Goal: Transaction & Acquisition: Purchase product/service

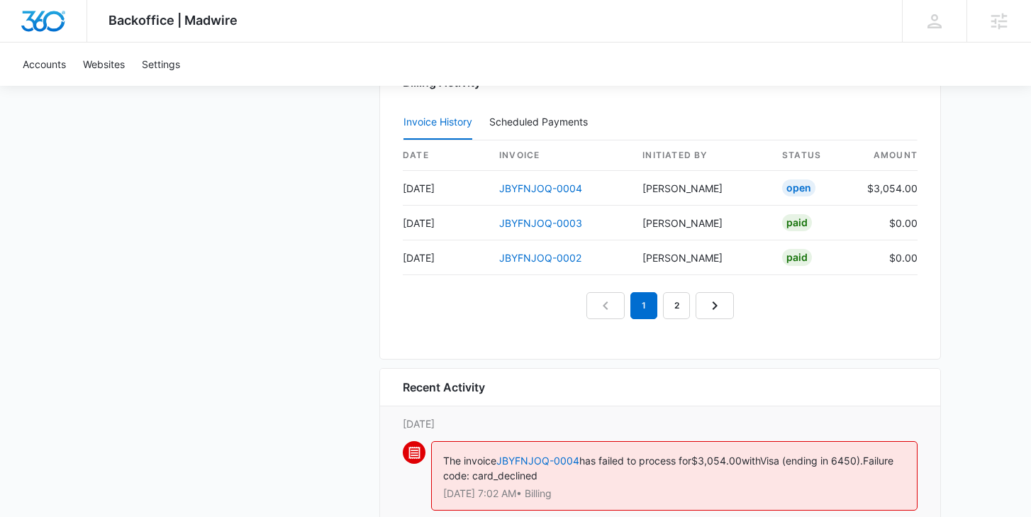
scroll to position [1494, 0]
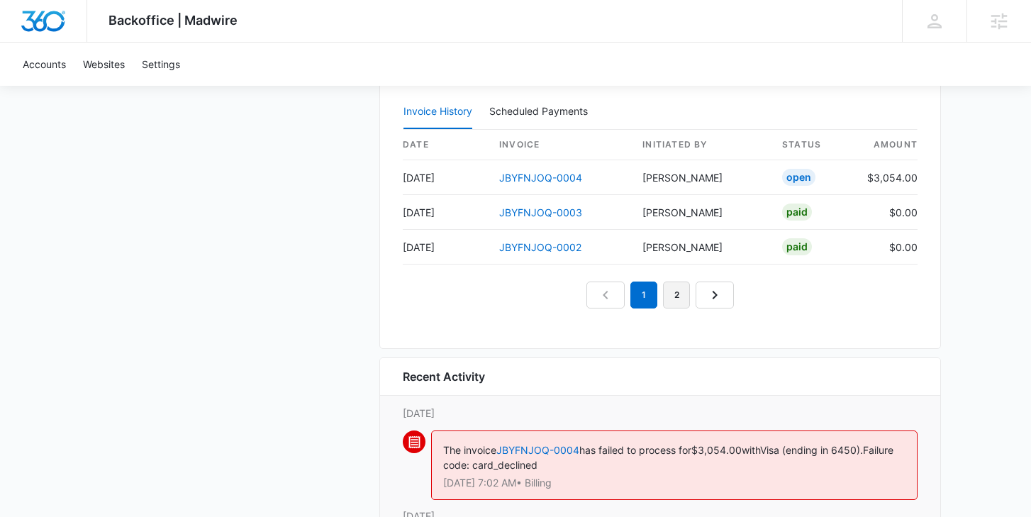
click at [679, 299] on link "2" at bounding box center [676, 294] width 27 height 27
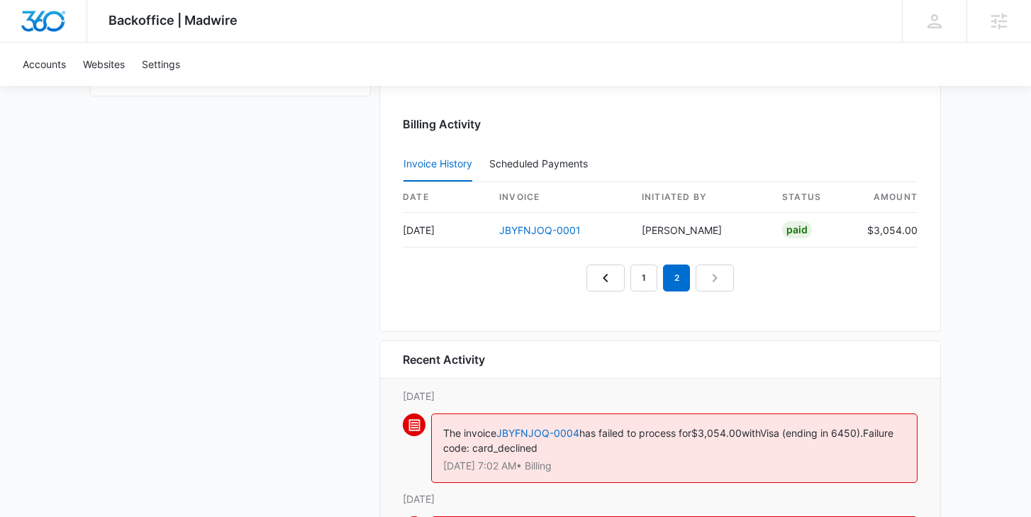
scroll to position [1433, 0]
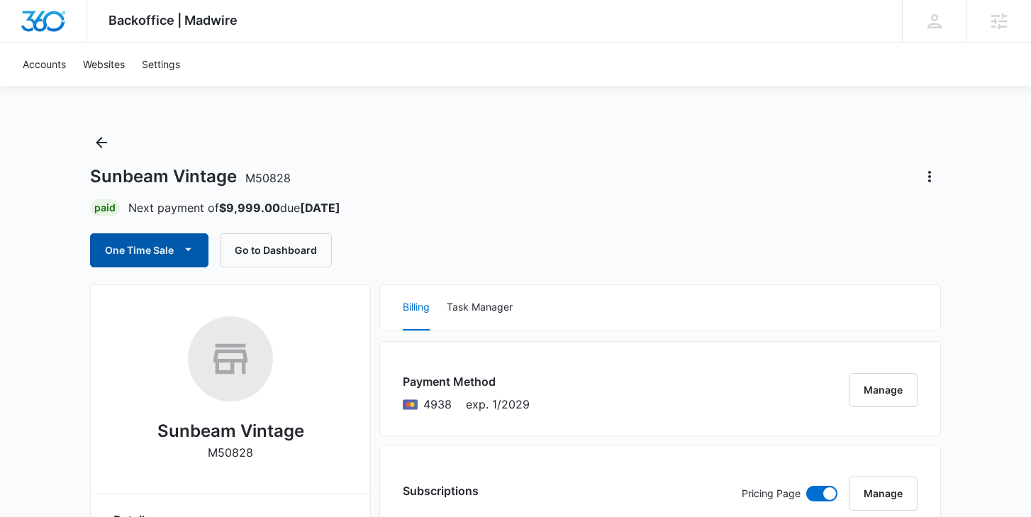
click at [182, 254] on icon "button" at bounding box center [188, 249] width 15 height 15
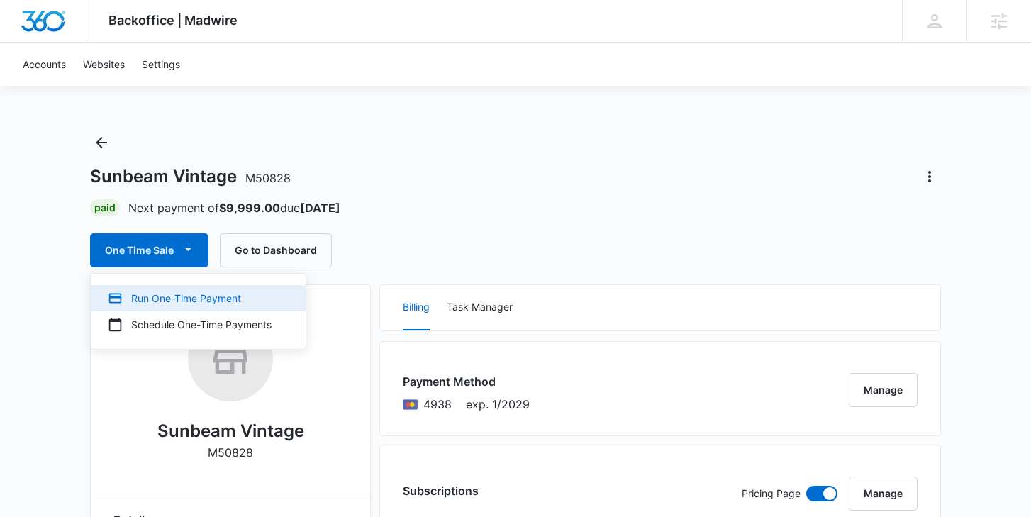
click at [170, 299] on div "Run One-Time Payment" at bounding box center [190, 298] width 164 height 15
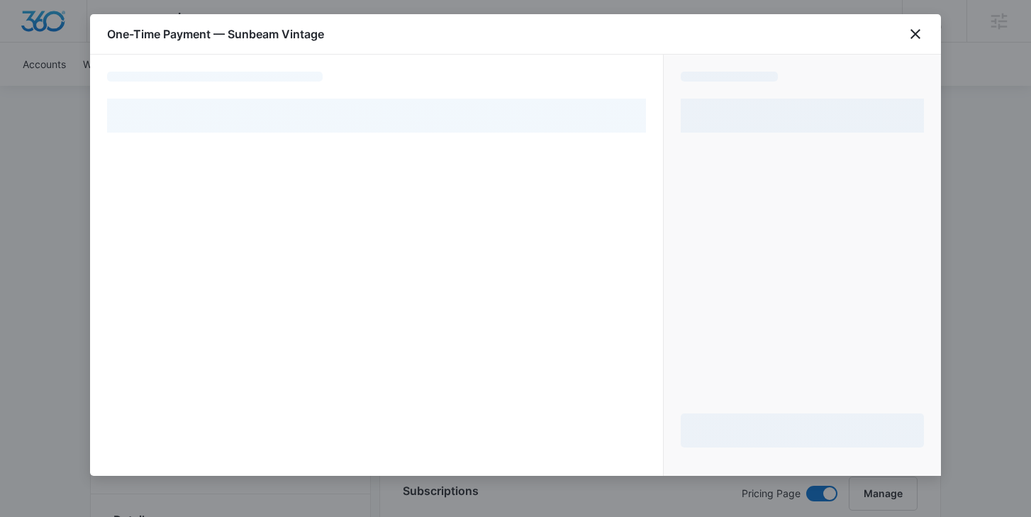
select select "pm_1OZHt9A4n8RTgNjUUpE2MNoS"
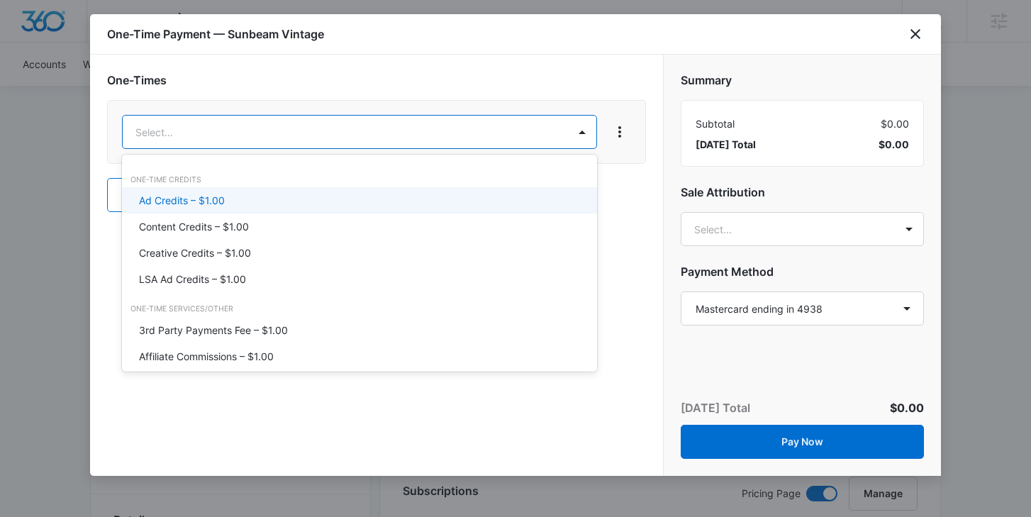
click at [439, 197] on div "Ad Credits – $1.00" at bounding box center [358, 200] width 438 height 15
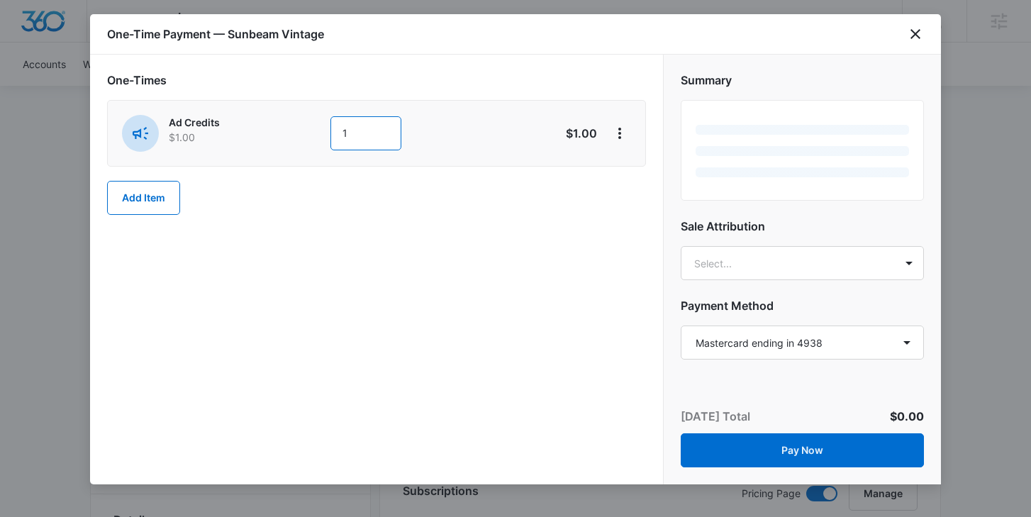
click at [392, 138] on input "1" at bounding box center [365, 133] width 71 height 34
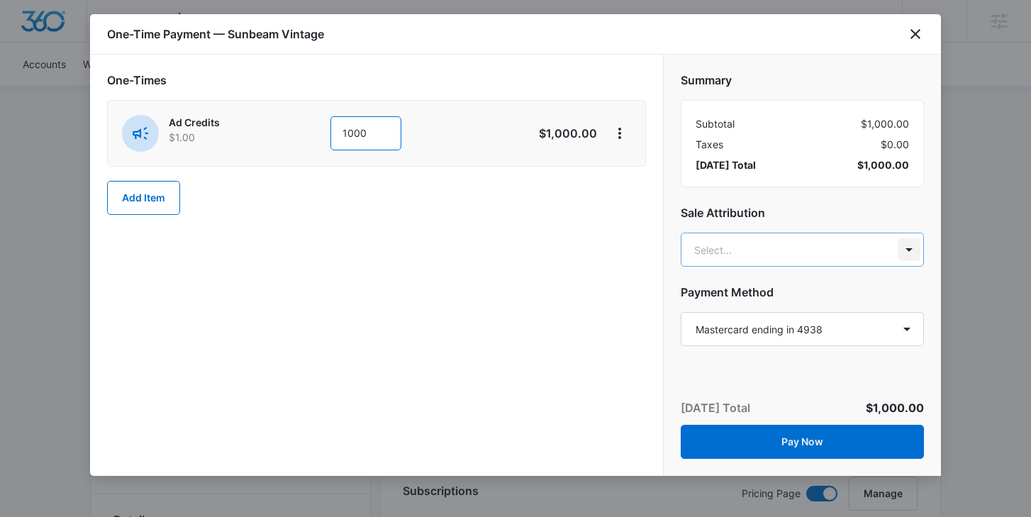
type input "1000"
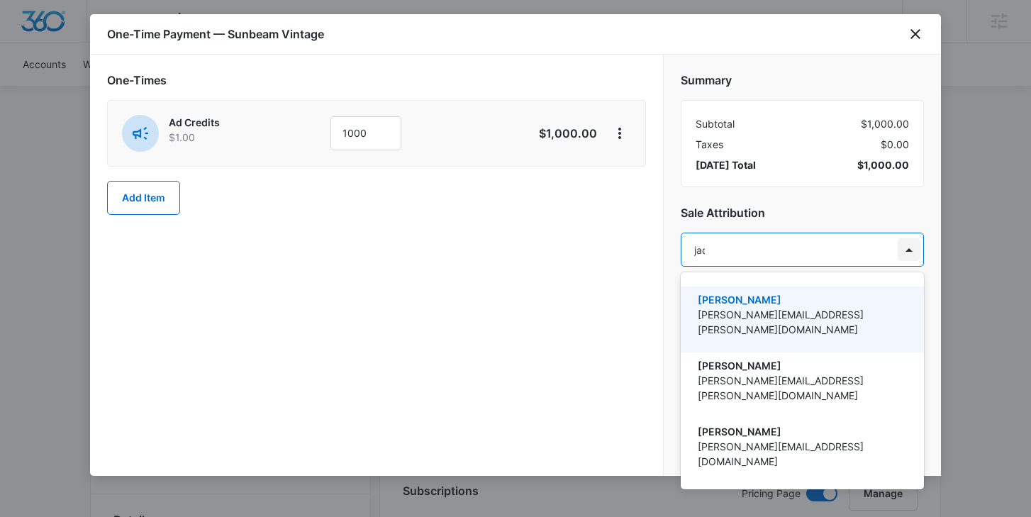
type input "jack"
click at [840, 309] on p "jack.bingham@madwire.com" at bounding box center [801, 322] width 206 height 30
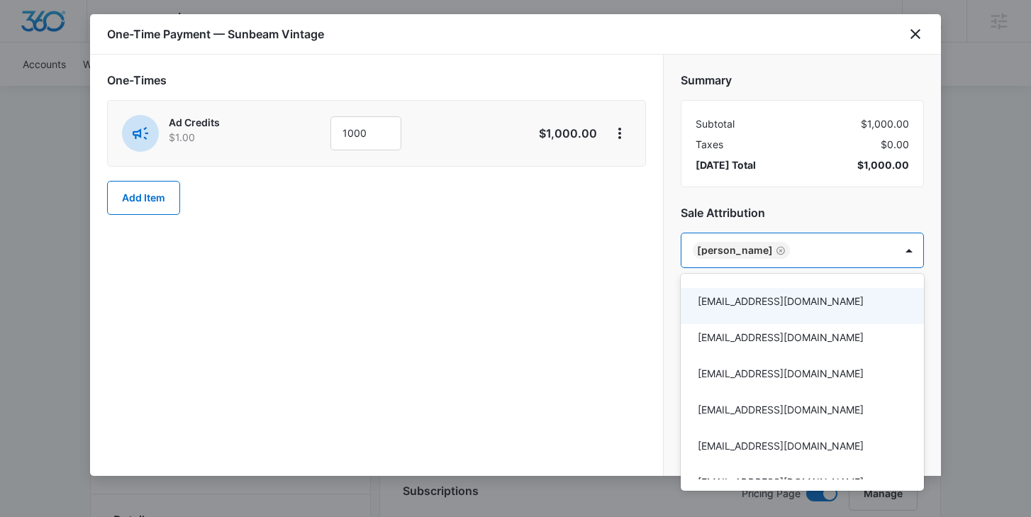
click at [612, 262] on div at bounding box center [515, 258] width 1031 height 517
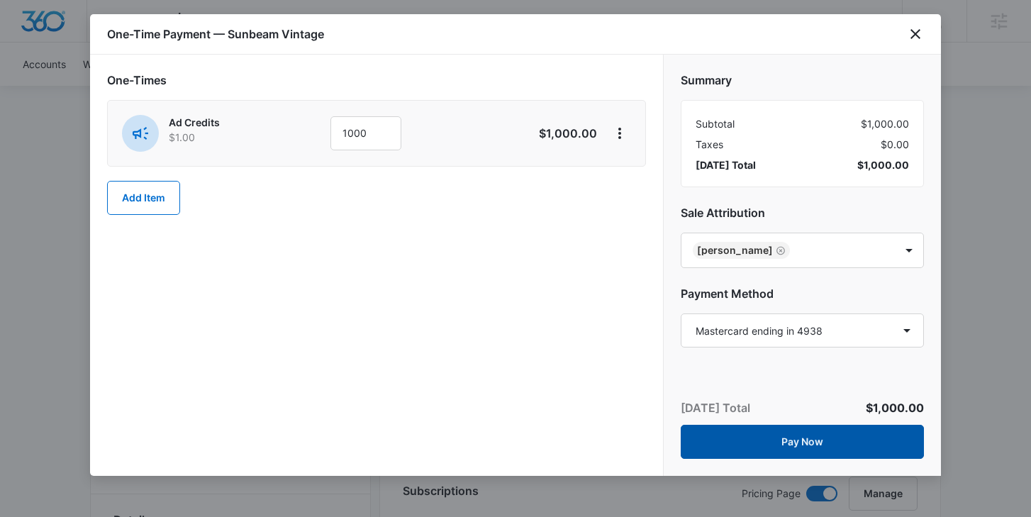
click at [769, 446] on button "Pay Now" at bounding box center [802, 442] width 243 height 34
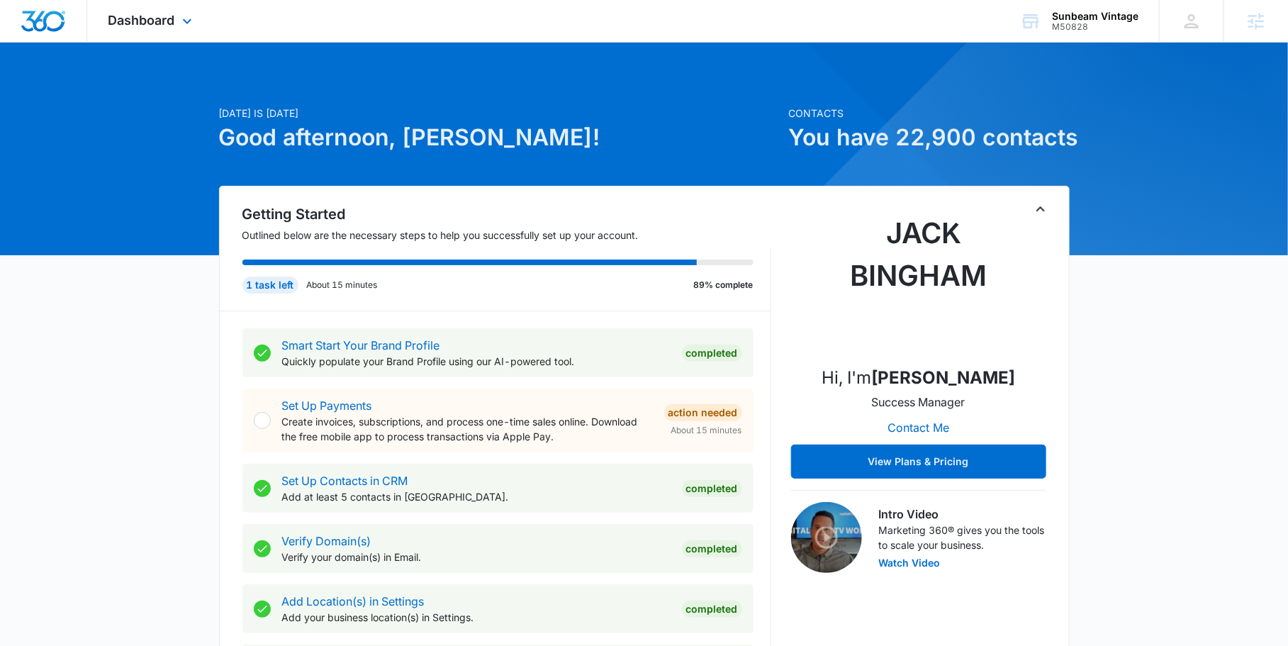
click at [175, 30] on div "Dashboard Apps Reputation Forms CRM Email Social Payments POS Content Ads Intel…" at bounding box center [152, 21] width 130 height 42
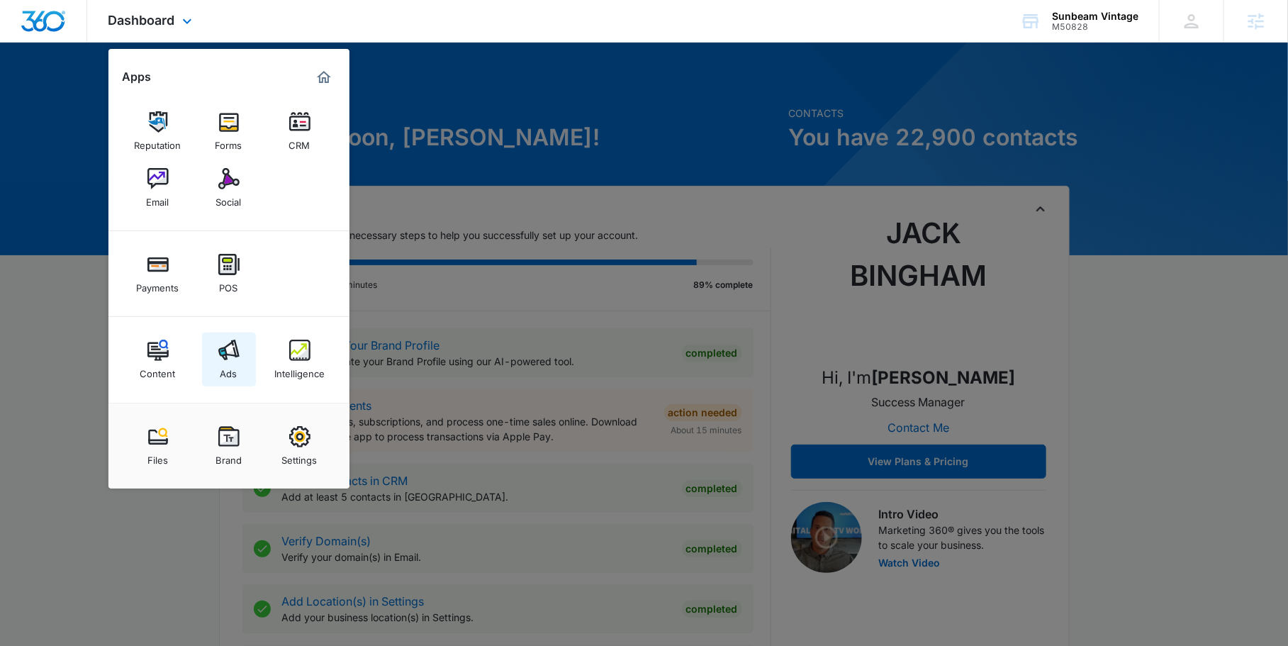
click at [221, 344] on img at bounding box center [228, 350] width 21 height 21
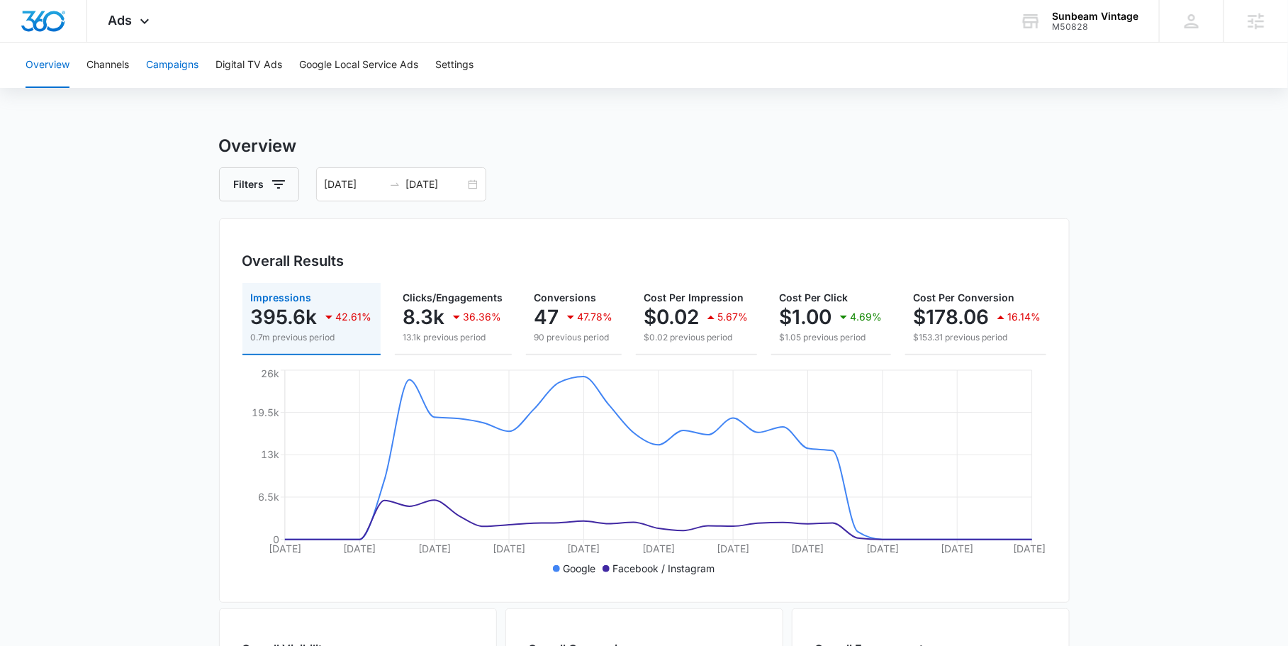
click at [172, 71] on button "Campaigns" at bounding box center [172, 65] width 52 height 45
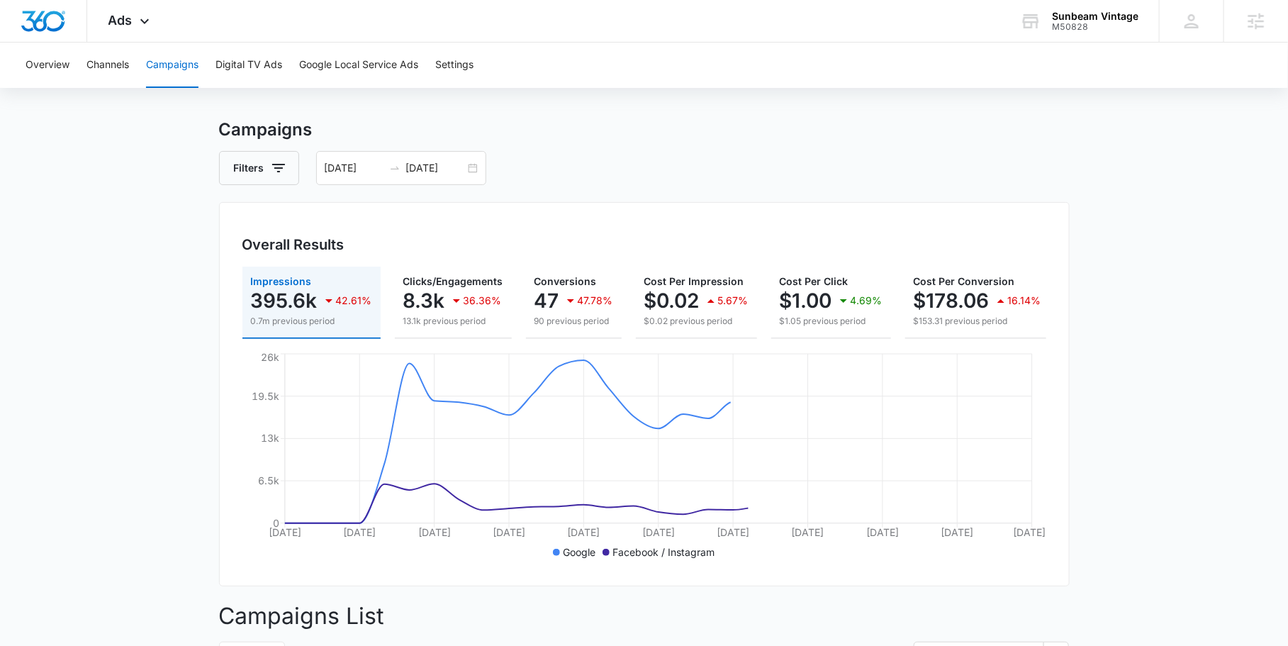
scroll to position [18, 0]
click at [464, 157] on div "08/12/2025 09/11/2025" at bounding box center [401, 167] width 170 height 34
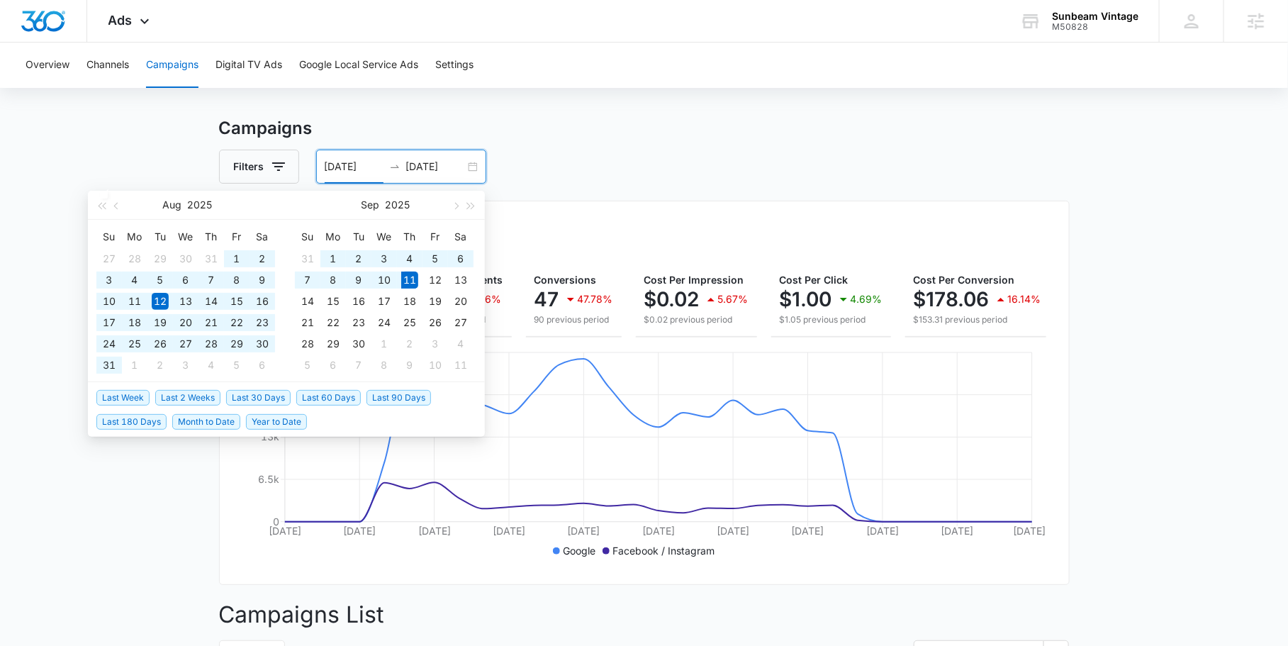
click at [338, 401] on span "Last 60 Days" at bounding box center [328, 398] width 65 height 16
type input "07/13/2025"
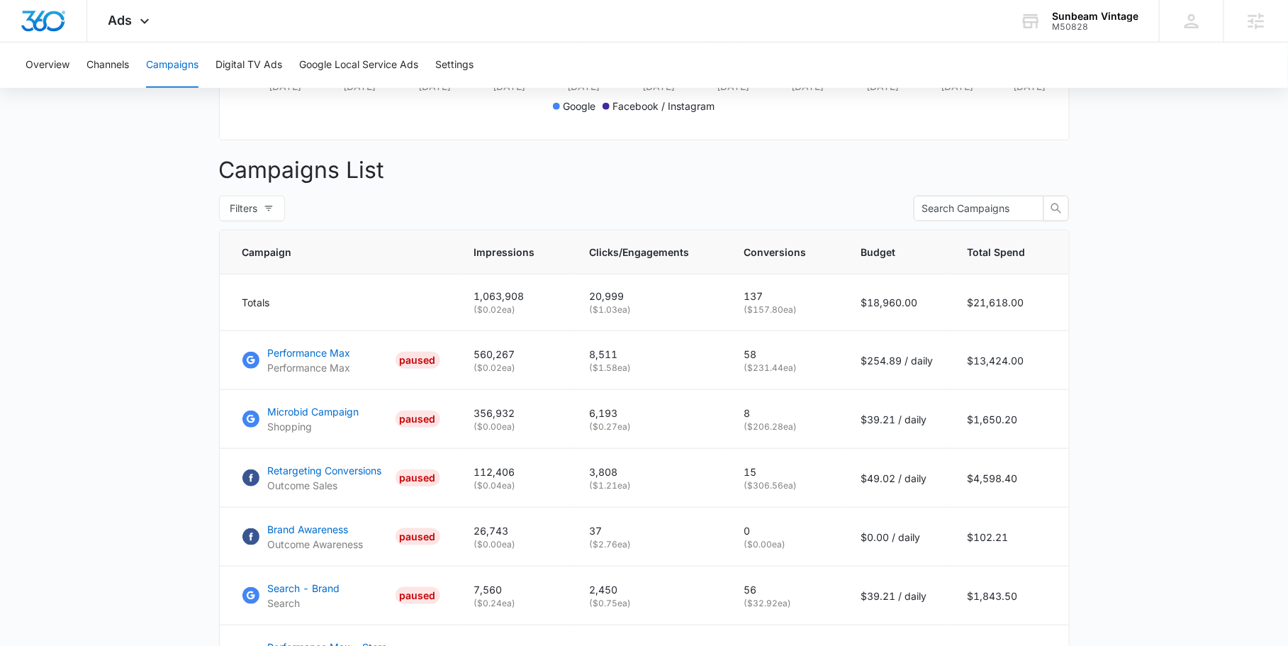
scroll to position [399, 0]
